Goal: Obtain resource: Download file/media

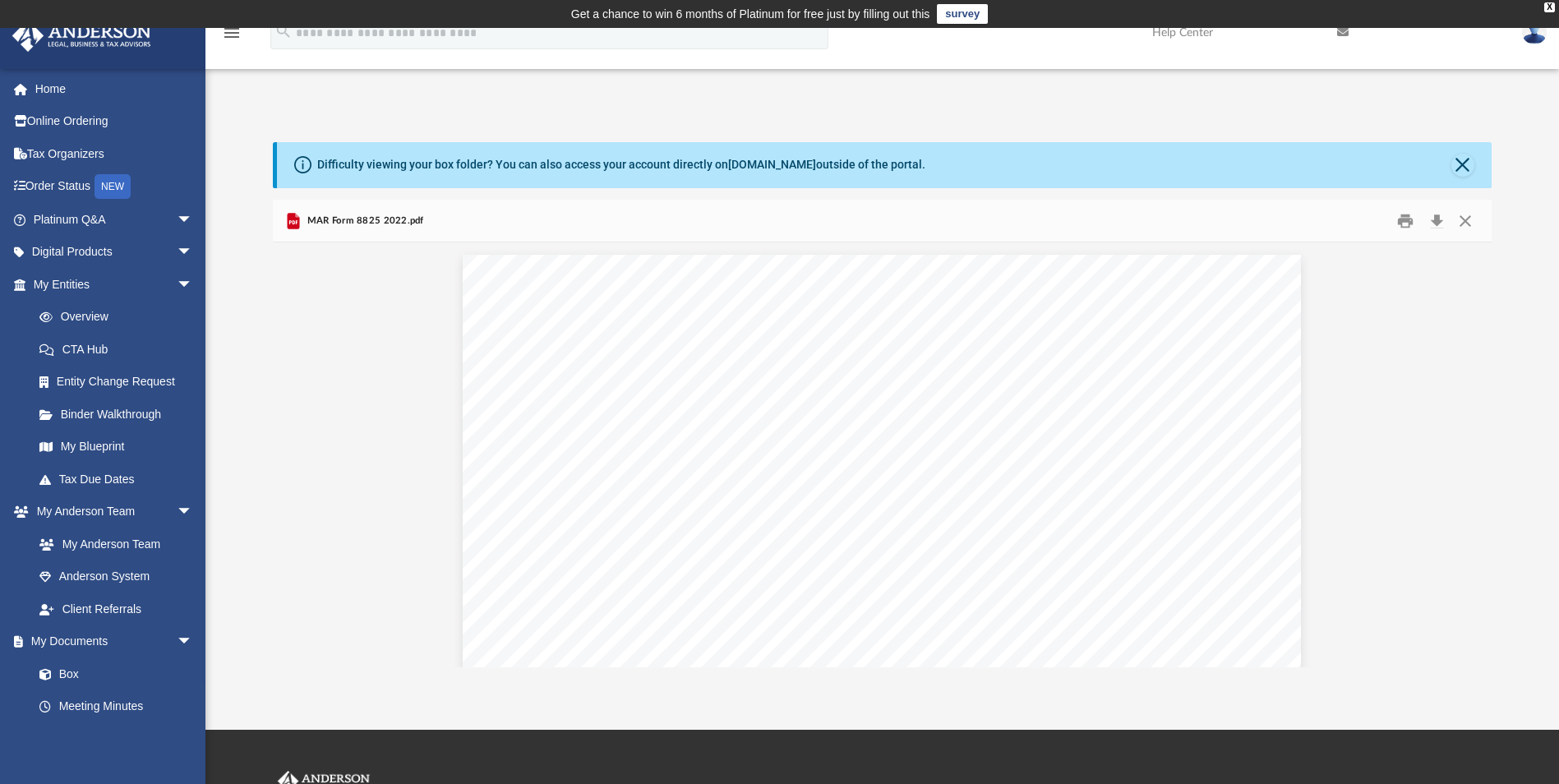
scroll to position [361, 1207]
click at [77, 671] on link "Box" at bounding box center [120, 674] width 195 height 32
click at [76, 672] on link "Box" at bounding box center [120, 674] width 195 height 32
click at [1462, 165] on button "Close" at bounding box center [1462, 165] width 23 height 23
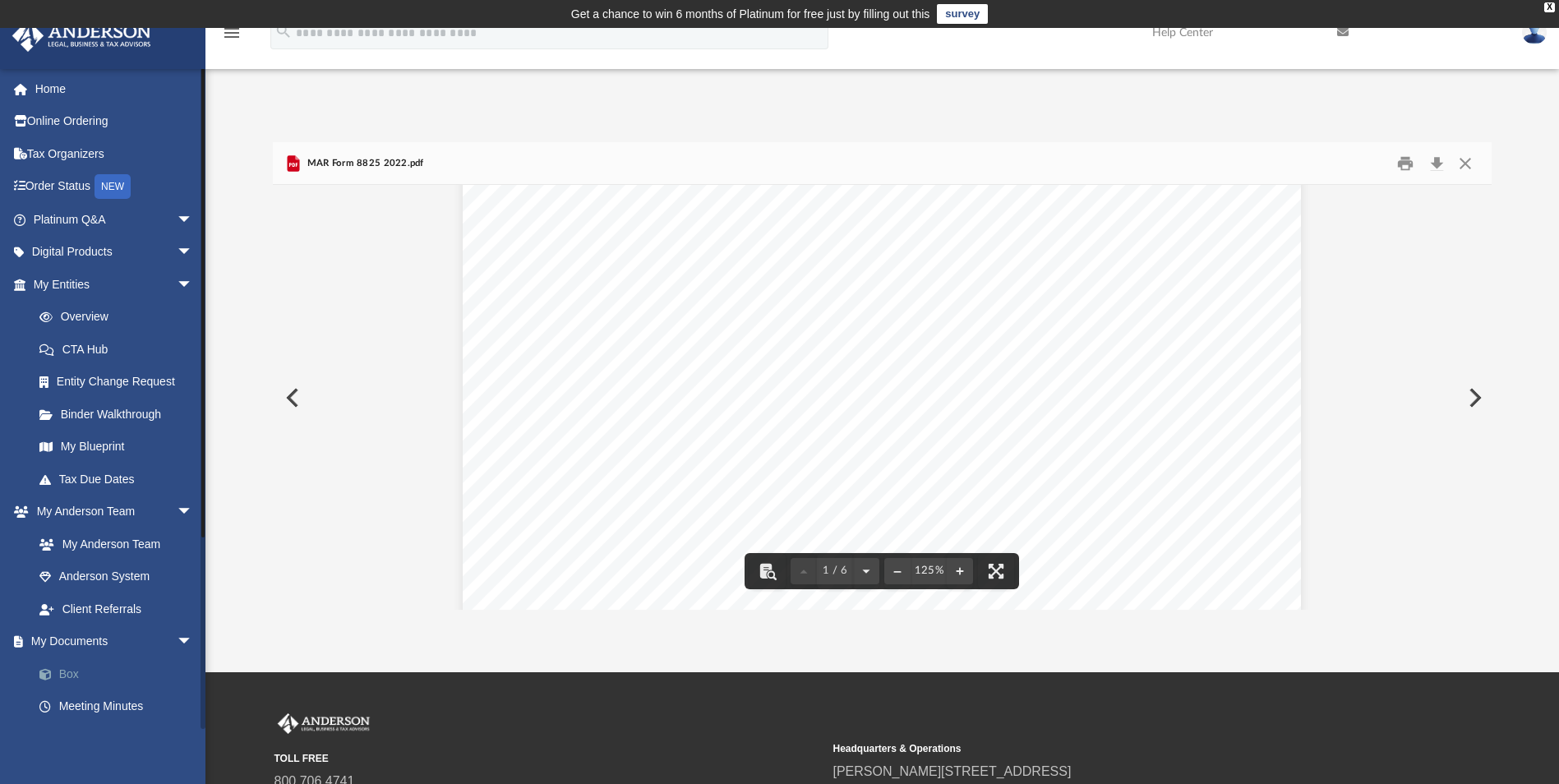
click at [66, 678] on link "Box" at bounding box center [120, 674] width 195 height 32
click at [1466, 163] on button "Close" at bounding box center [1465, 163] width 30 height 26
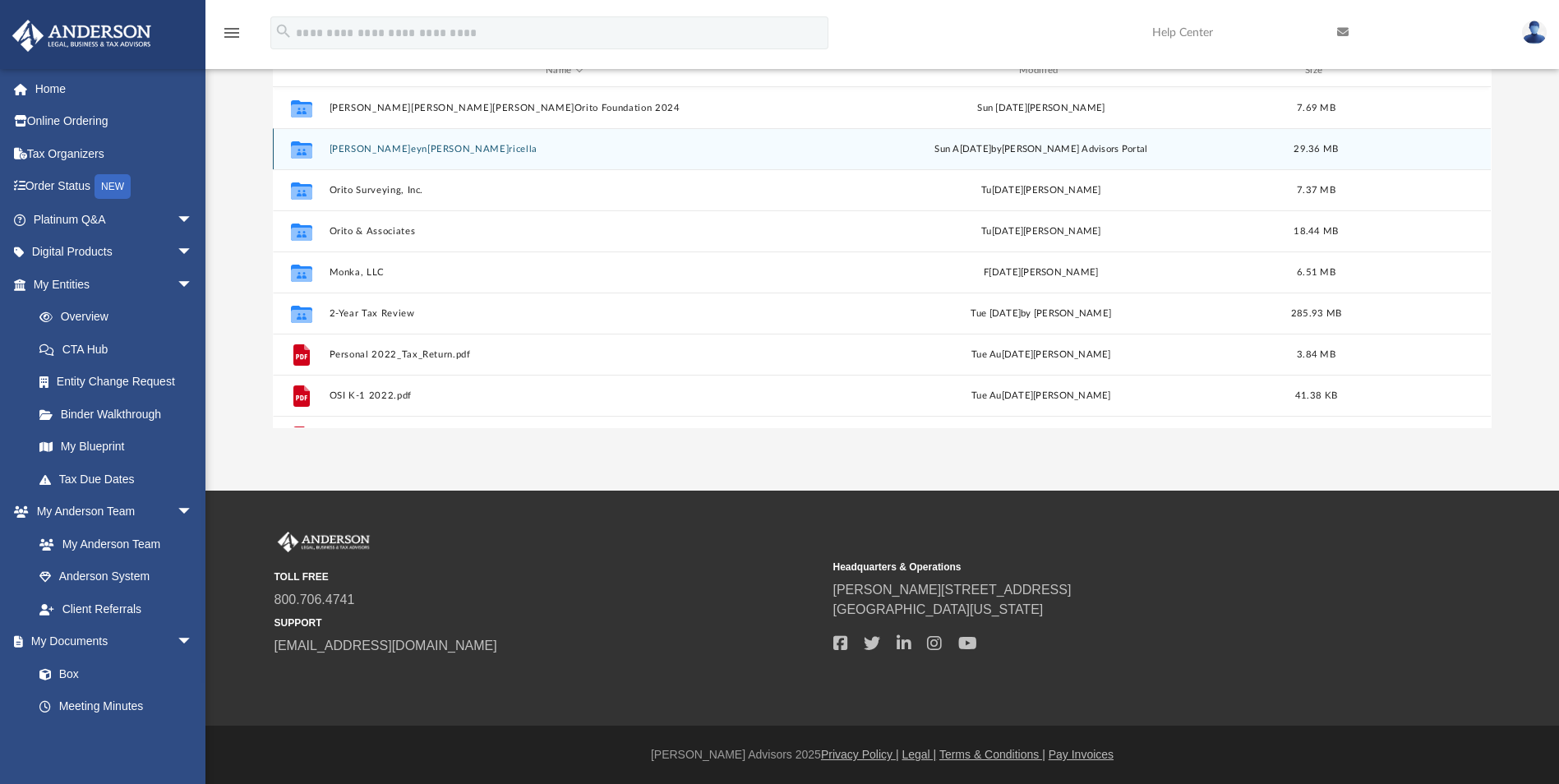
scroll to position [0, 0]
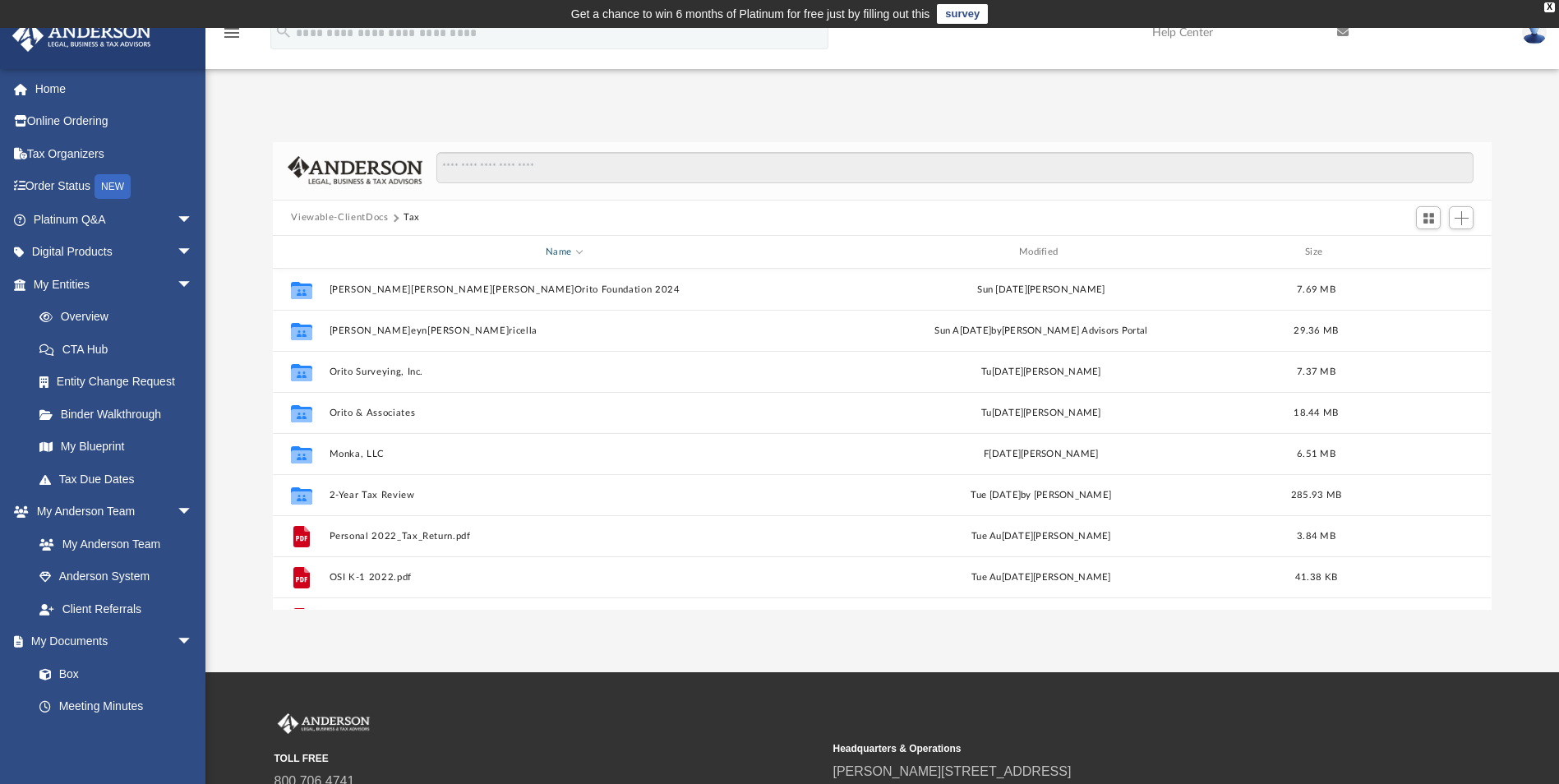
click at [577, 249] on span "Name" at bounding box center [580, 251] width 7 height 7
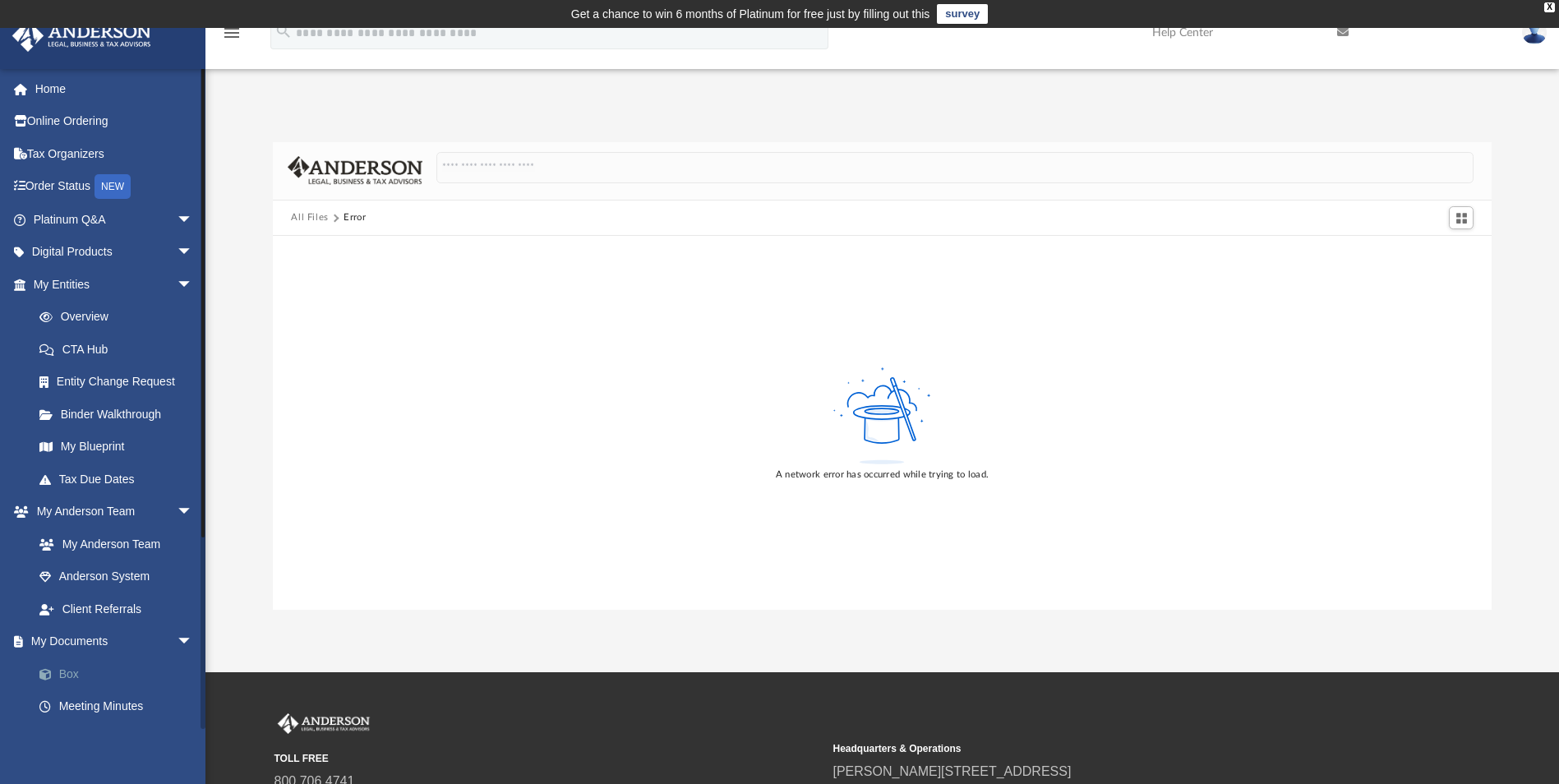
click at [71, 676] on link "Box" at bounding box center [120, 674] width 195 height 32
click at [70, 670] on link "Box" at bounding box center [120, 674] width 195 height 32
click at [55, 92] on link "Home" at bounding box center [114, 89] width 207 height 32
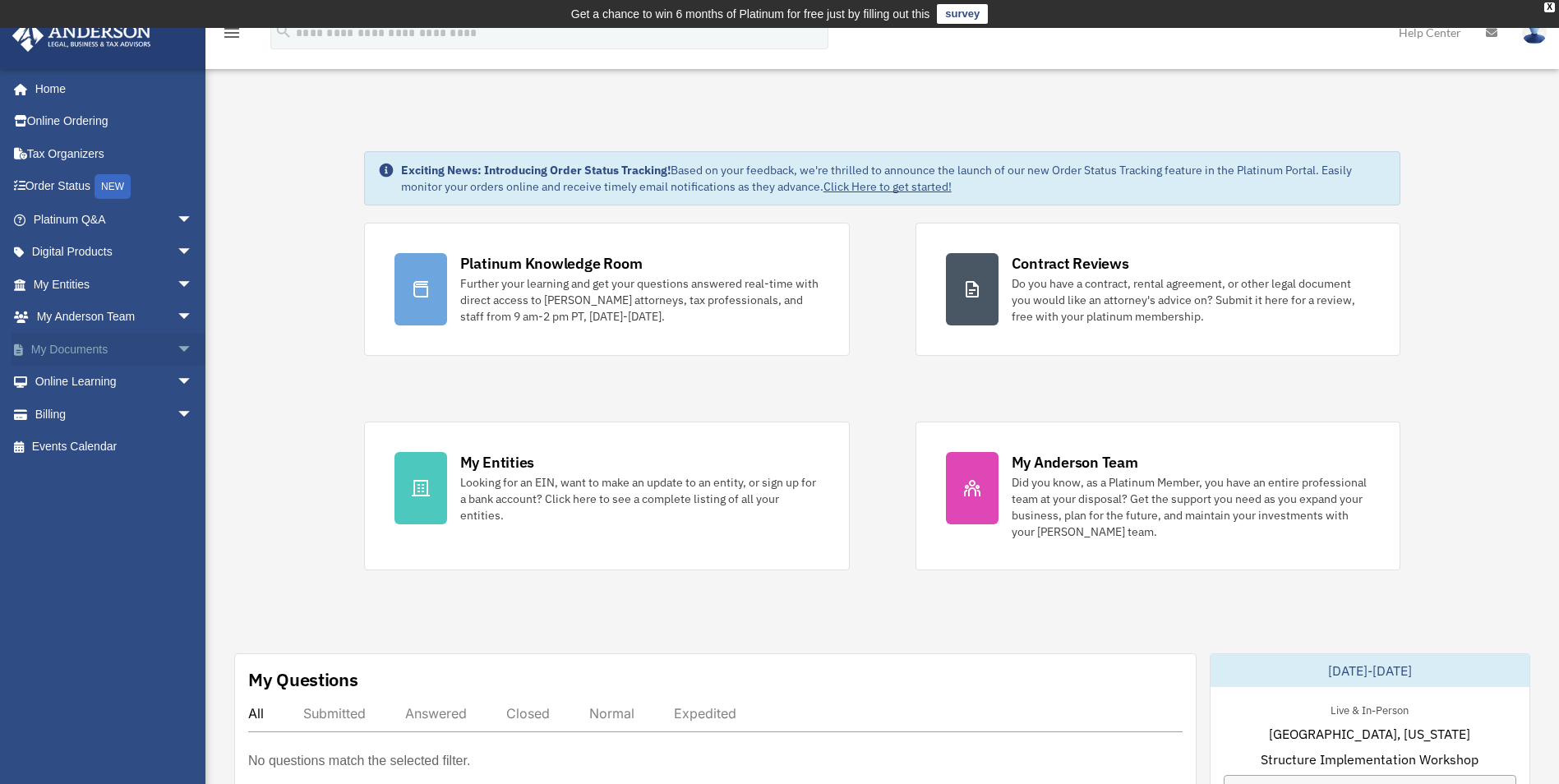
click at [100, 345] on link "My Documents arrow_drop_down" at bounding box center [114, 349] width 207 height 32
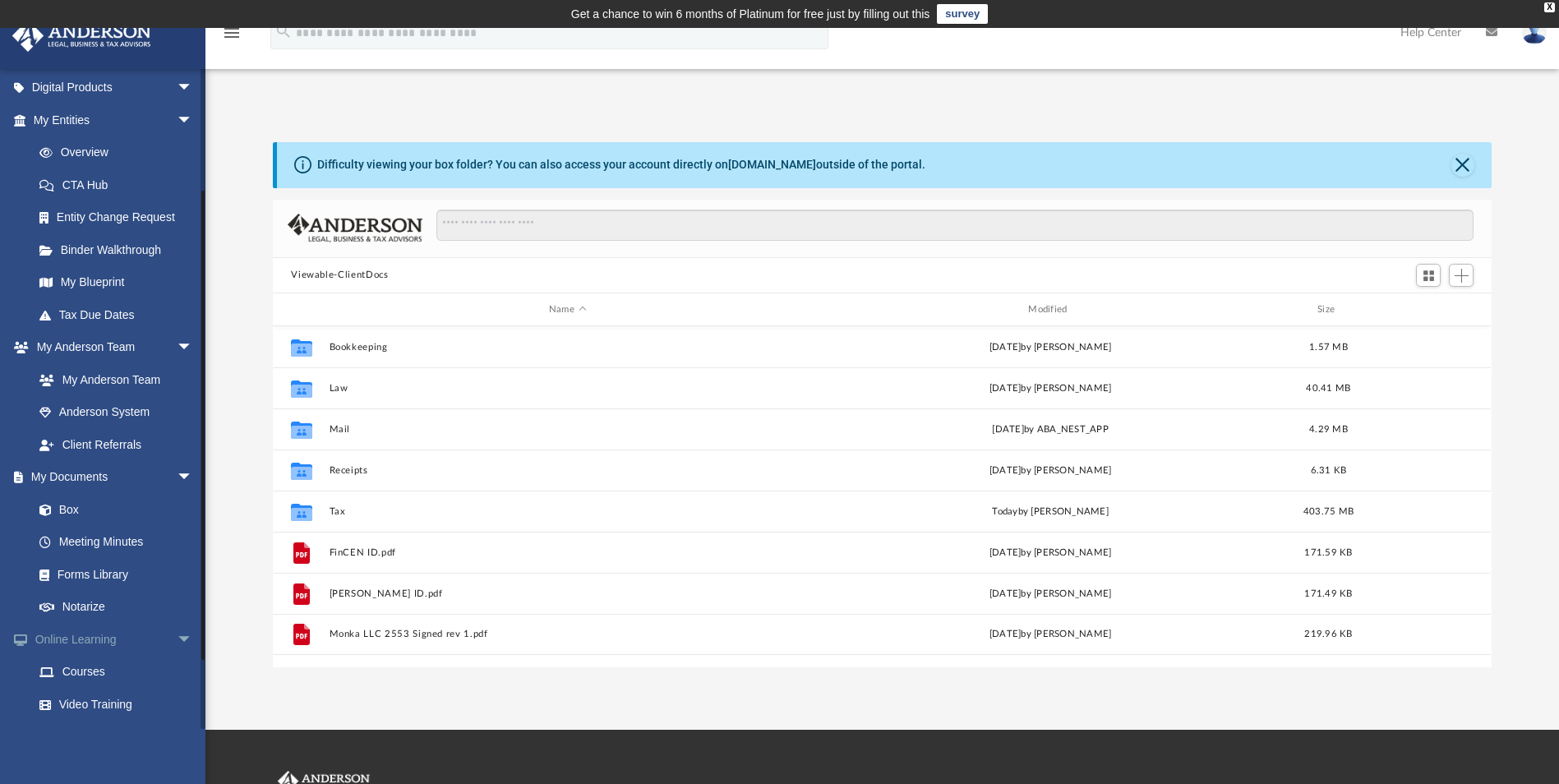
scroll to position [361, 1207]
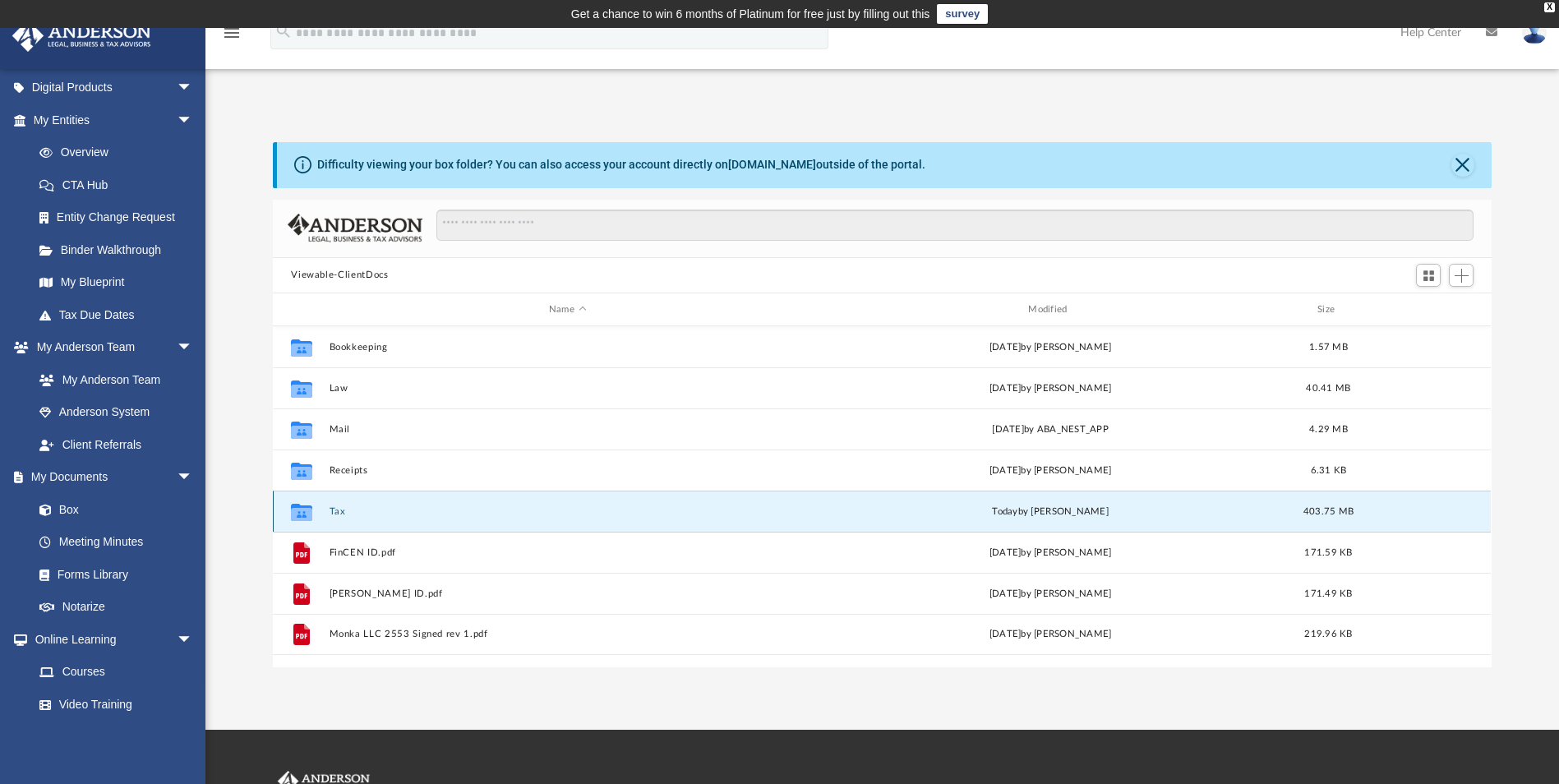
click at [335, 512] on button "Tax" at bounding box center [567, 512] width 476 height 11
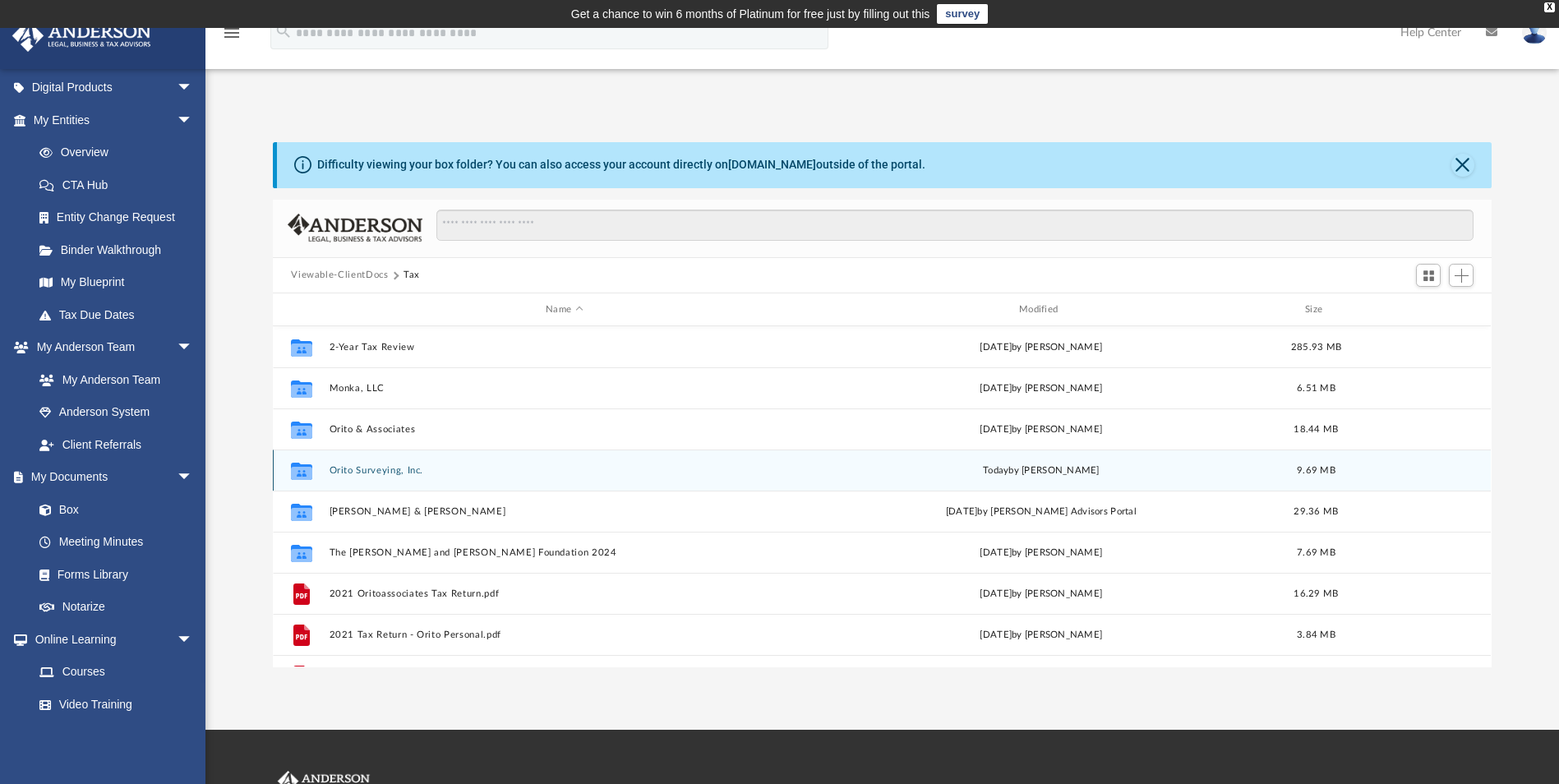
click at [366, 469] on button "Orito Surveying, Inc." at bounding box center [565, 471] width 470 height 11
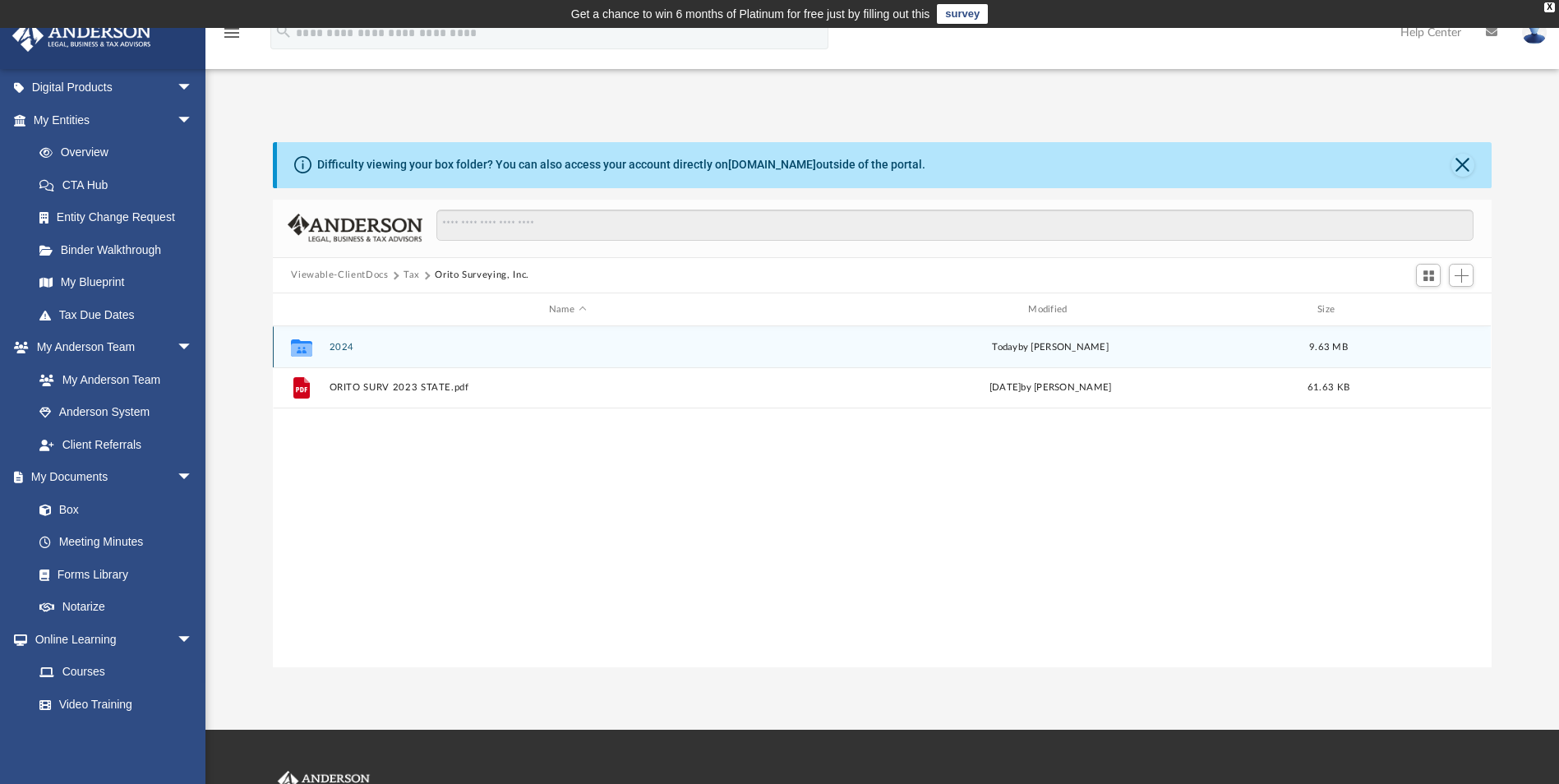
click at [336, 348] on button "2024" at bounding box center [567, 347] width 476 height 11
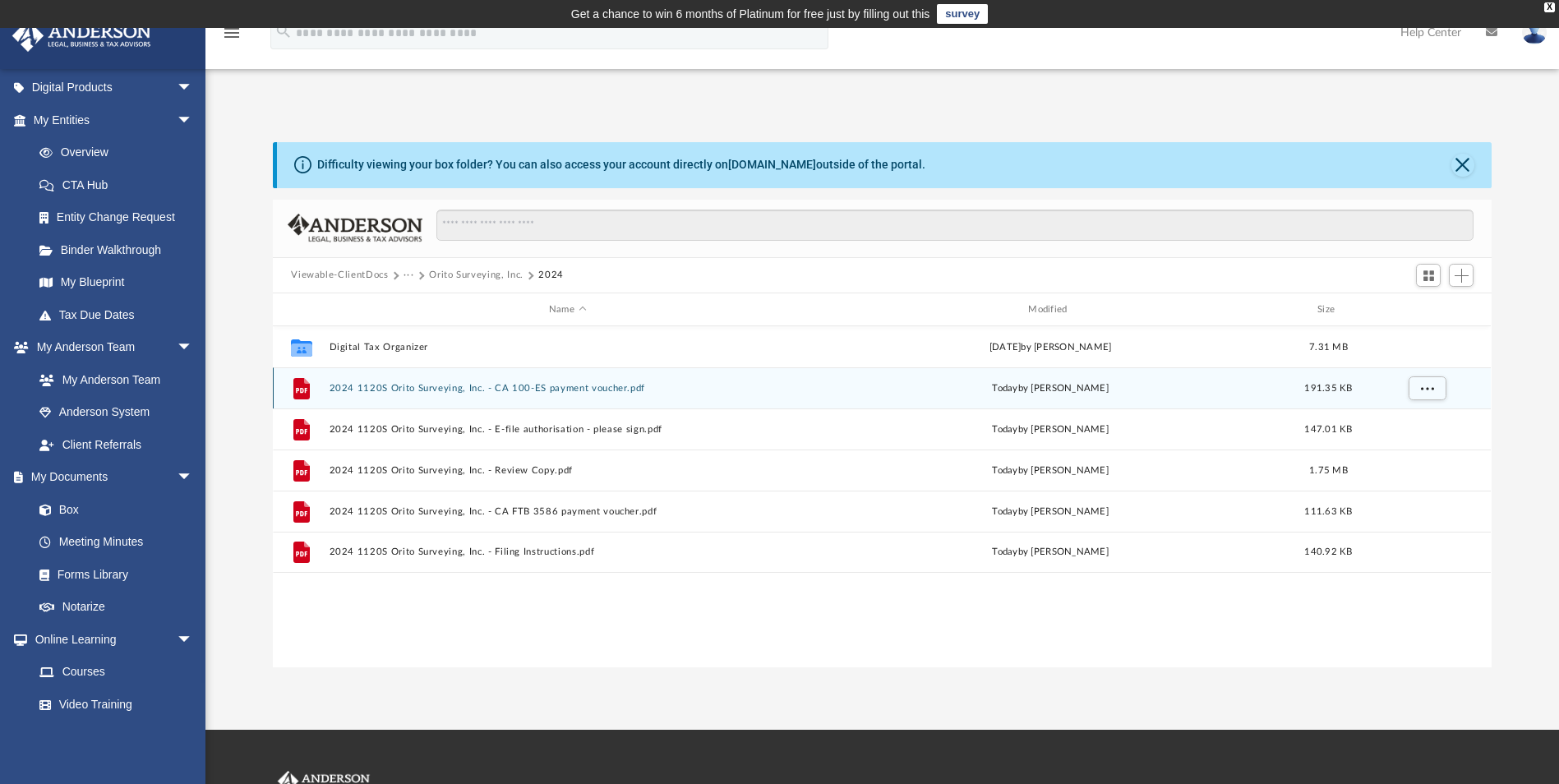
click at [435, 389] on button "2024 1120S Orito Surveying, Inc. - CA 100-ES payment voucher.pdf" at bounding box center [567, 388] width 476 height 11
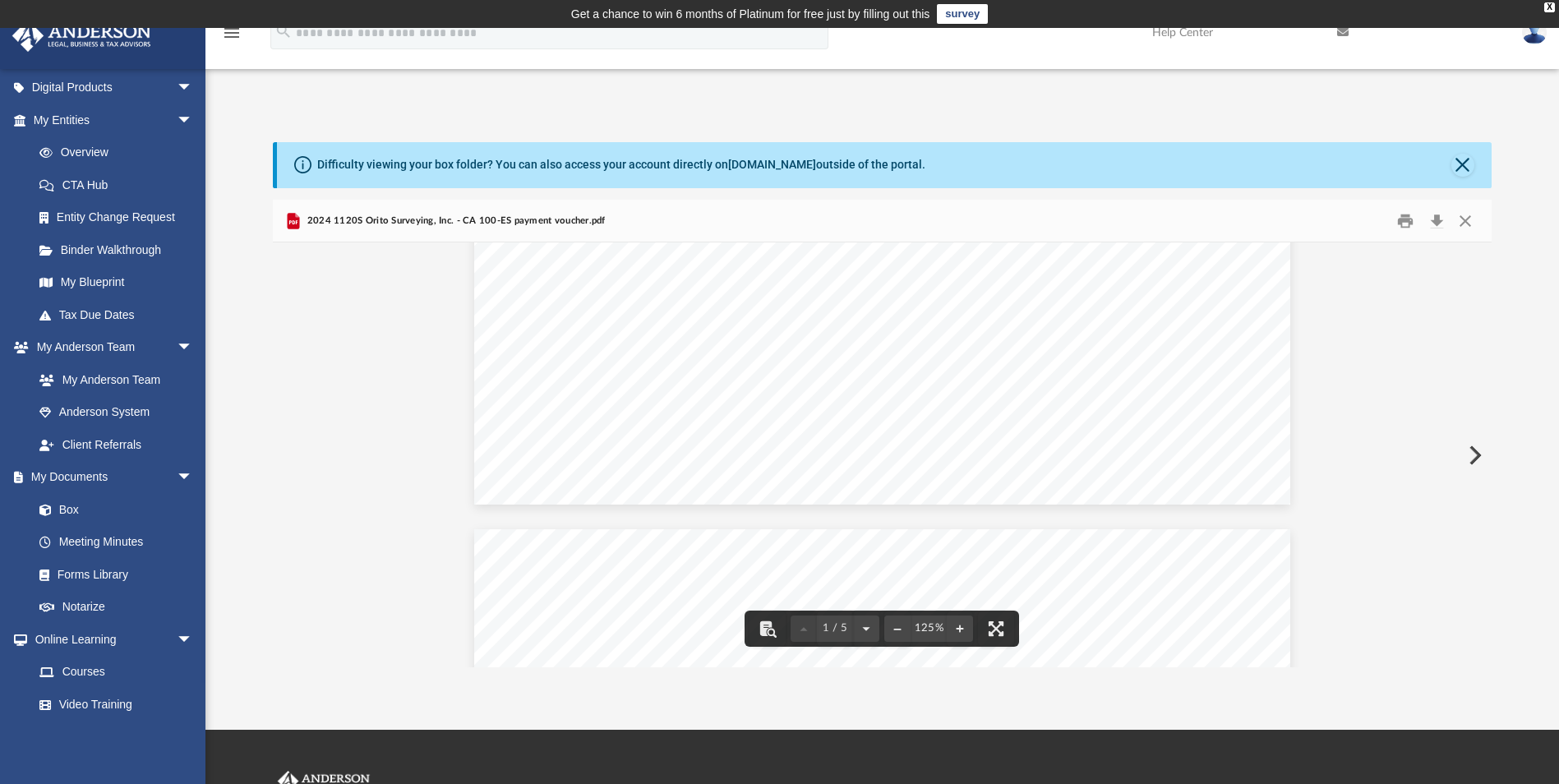
scroll to position [0, 0]
